Goal: Task Accomplishment & Management: Manage account settings

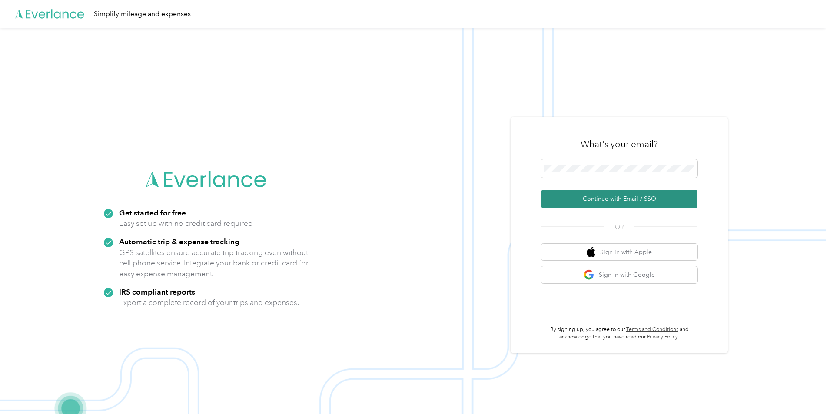
click at [604, 199] on button "Continue with Email / SSO" at bounding box center [619, 199] width 156 height 18
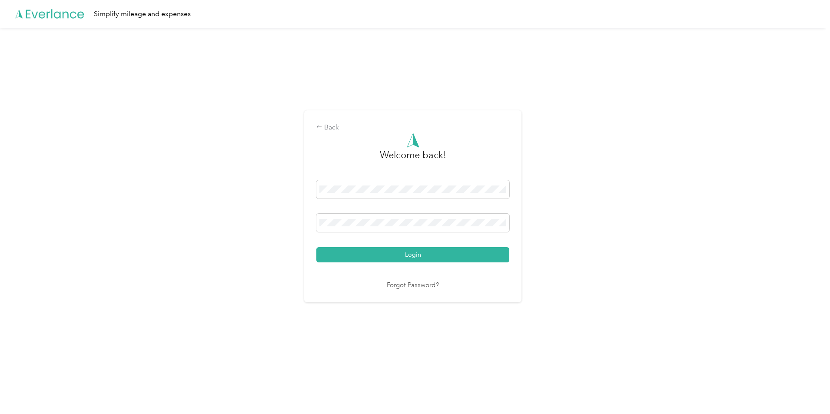
click at [316, 247] on button "Login" at bounding box center [412, 254] width 193 height 15
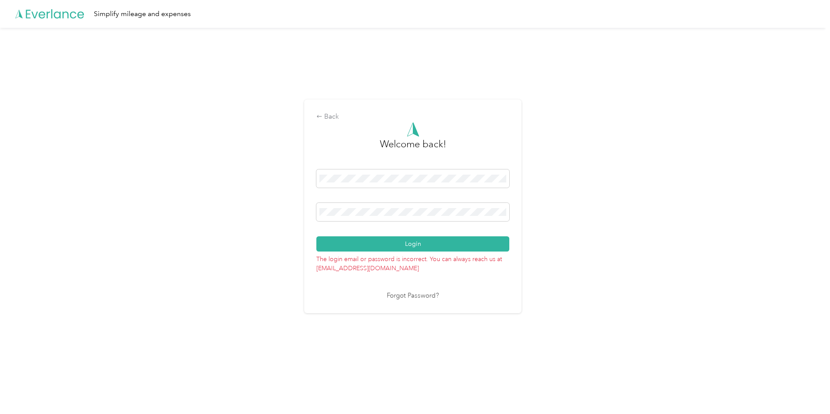
click at [316, 236] on button "Login" at bounding box center [412, 243] width 193 height 15
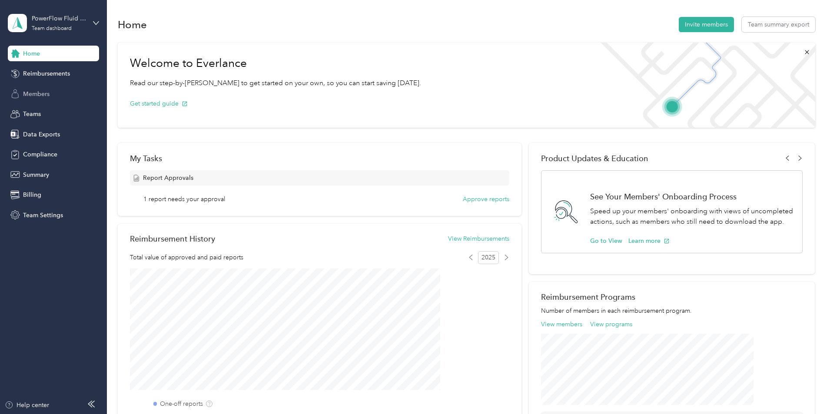
click at [30, 94] on span "Members" at bounding box center [36, 94] width 27 height 9
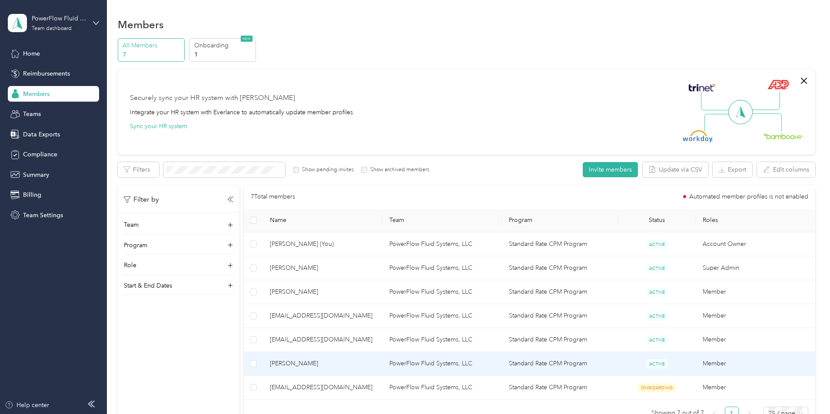
click at [346, 361] on span "[PERSON_NAME]" at bounding box center [323, 364] width 106 height 10
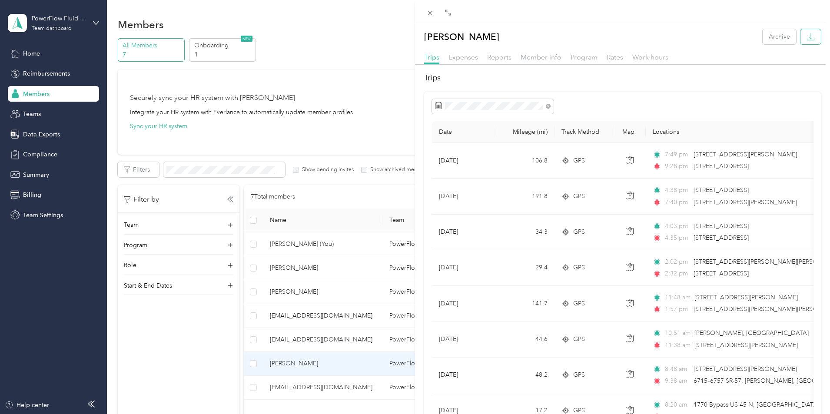
click at [807, 38] on icon "button" at bounding box center [811, 37] width 8 height 8
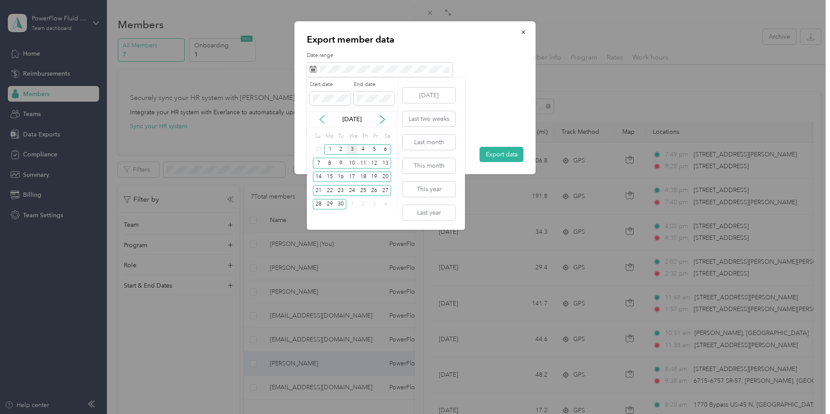
click at [324, 123] on icon at bounding box center [322, 120] width 4 height 8
click at [377, 151] on div "1" at bounding box center [374, 149] width 11 height 11
click at [316, 220] on div "31" at bounding box center [318, 218] width 11 height 11
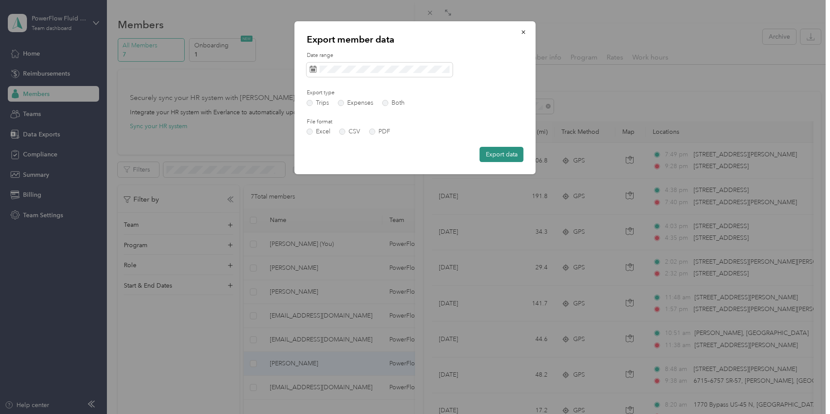
click at [511, 158] on button "Export data" at bounding box center [502, 154] width 44 height 15
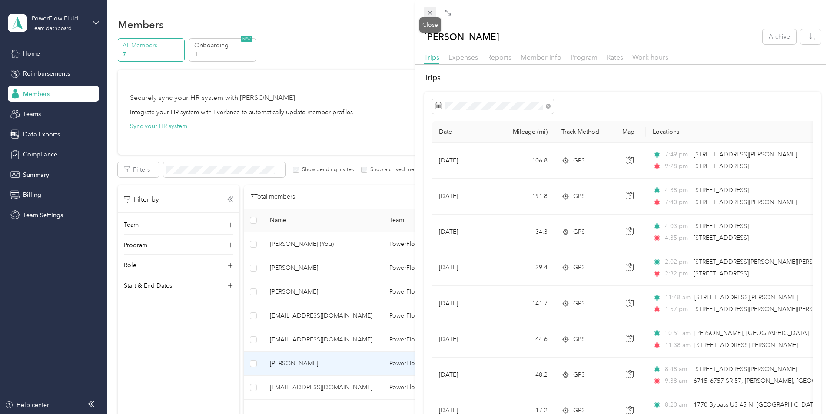
click at [431, 13] on icon at bounding box center [430, 13] width 4 height 4
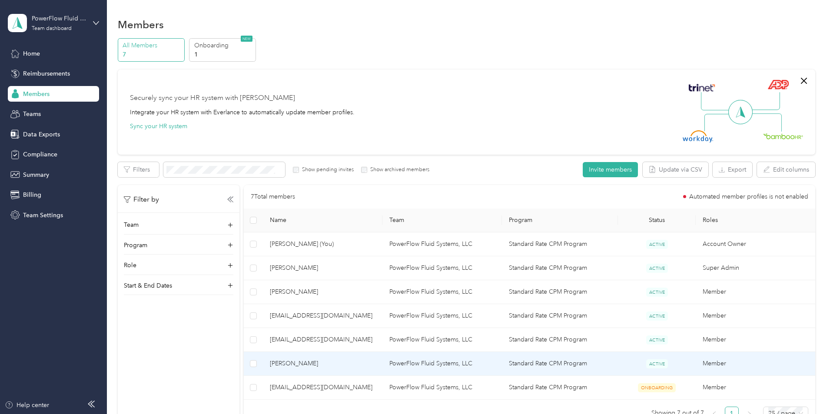
click at [328, 363] on span "[PERSON_NAME]" at bounding box center [323, 364] width 106 height 10
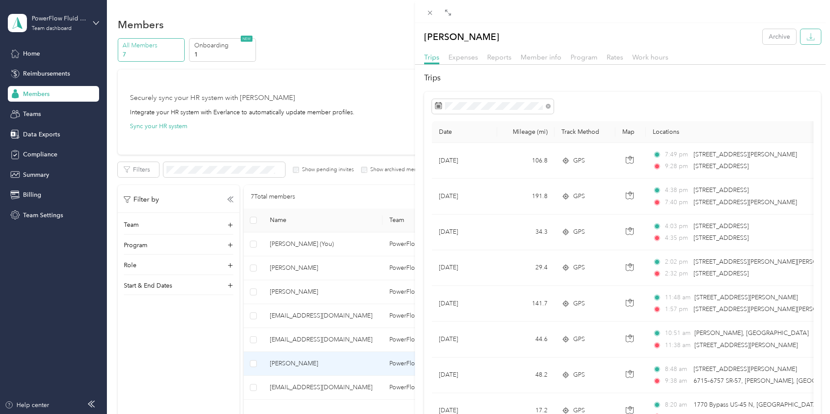
click at [807, 38] on icon "button" at bounding box center [811, 37] width 8 height 8
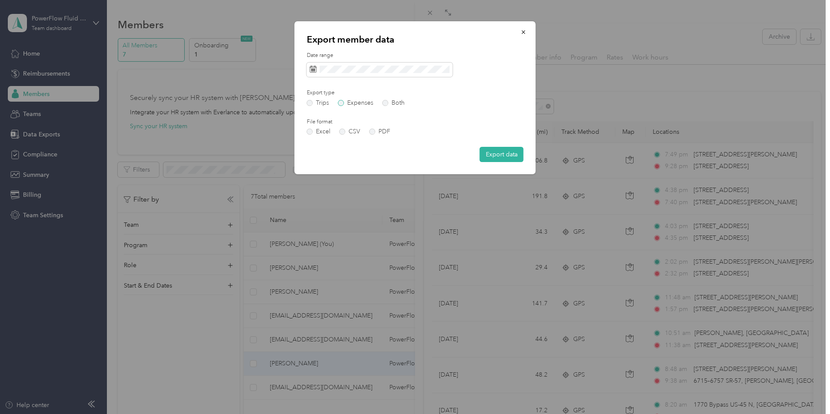
click at [341, 102] on label "Expenses" at bounding box center [355, 103] width 35 height 6
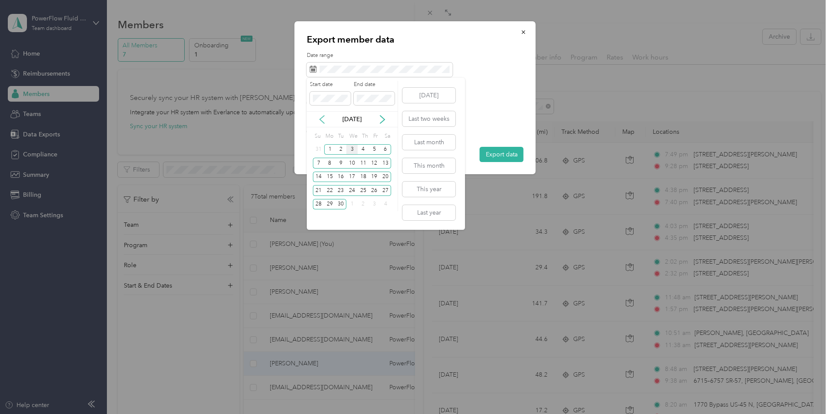
click at [323, 123] on icon at bounding box center [322, 119] width 9 height 9
click at [374, 152] on div "1" at bounding box center [374, 149] width 11 height 11
click at [317, 220] on div "31" at bounding box center [318, 218] width 11 height 11
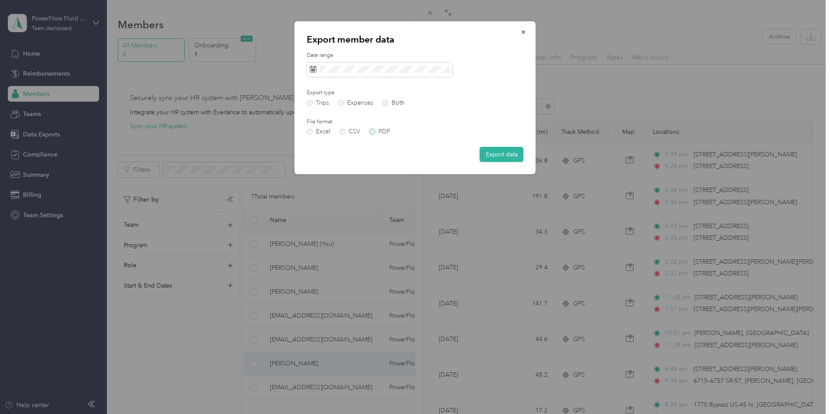
click at [373, 133] on label "PDF" at bounding box center [379, 132] width 21 height 6
click at [490, 154] on button "Export data" at bounding box center [502, 154] width 44 height 15
